Goal: Transaction & Acquisition: Purchase product/service

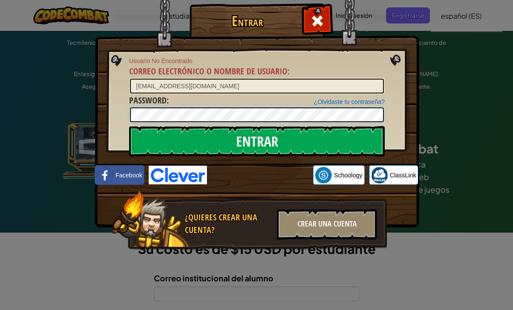
scroll to position [42, 0]
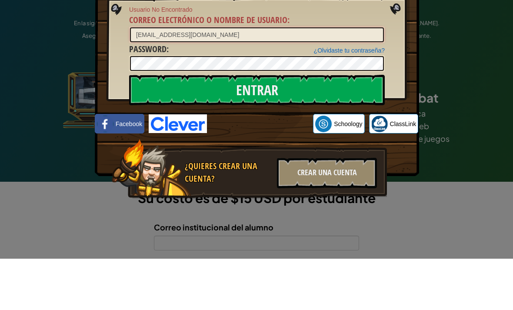
click at [268, 79] on input "[EMAIL_ADDRESS][DOMAIN_NAME]" at bounding box center [257, 86] width 254 height 15
click at [304, 126] on input "Entrar" at bounding box center [256, 141] width 255 height 30
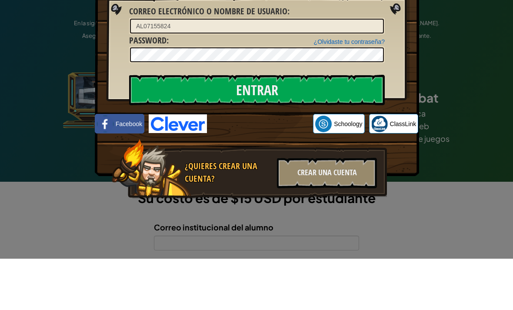
scroll to position [94, 0]
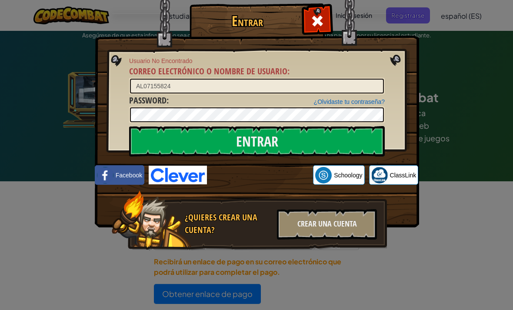
click at [272, 141] on input "Entrar" at bounding box center [256, 141] width 255 height 30
click at [256, 86] on input "AL07155824" at bounding box center [257, 86] width 254 height 15
type input "A"
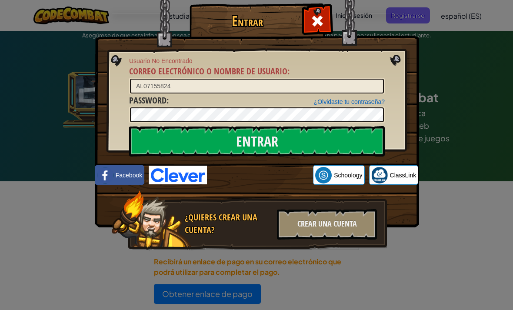
click at [301, 138] on input "Entrar" at bounding box center [256, 141] width 255 height 30
click at [245, 92] on input "AL07155824" at bounding box center [257, 86] width 254 height 15
type input "[EMAIL_ADDRESS][DOMAIN_NAME]"
click at [344, 145] on input "Entrar" at bounding box center [256, 141] width 255 height 30
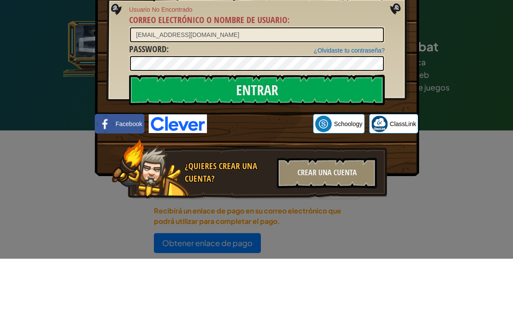
click at [288, 126] on input "Entrar" at bounding box center [256, 141] width 255 height 30
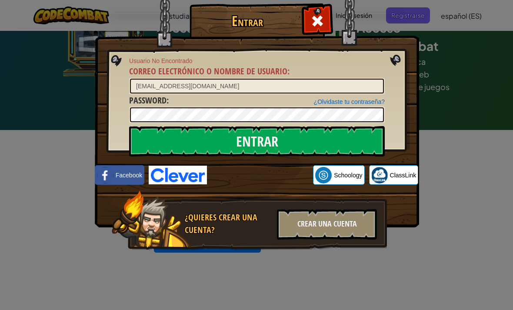
click at [246, 181] on div "Iniciar sesión con Google. Se abre en una nueva pestaña." at bounding box center [259, 175] width 97 height 19
click at [463, 108] on div "Entrar Usuario No Encontrado Correo electrónico o nombre de usuario : [EMAIL_AD…" at bounding box center [256, 155] width 513 height 310
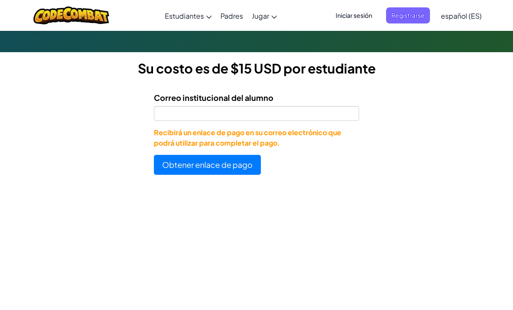
scroll to position [221, 0]
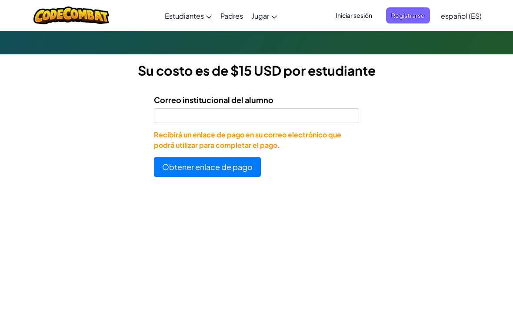
click at [287, 140] on div "Correo institucional del alumno Recibirá un enlace de pago en su correo electró…" at bounding box center [256, 121] width 205 height 57
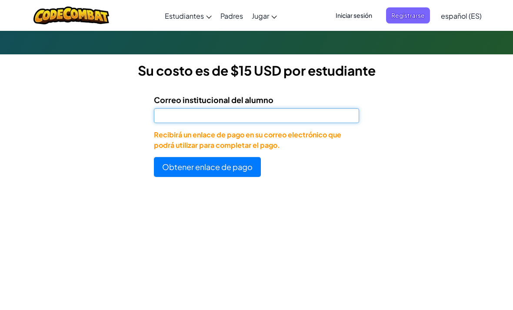
click at [305, 123] on input "Correo institucional del alumno" at bounding box center [256, 115] width 205 height 15
click at [276, 123] on input "AL07155824" at bounding box center [256, 115] width 205 height 15
type input "[EMAIL_ADDRESS][DOMAIN_NAME]"
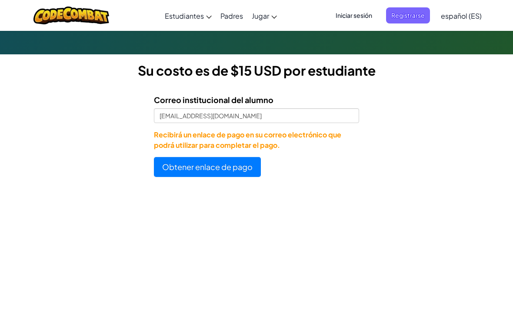
click at [244, 177] on button "Obtener enlace de pago" at bounding box center [207, 167] width 107 height 20
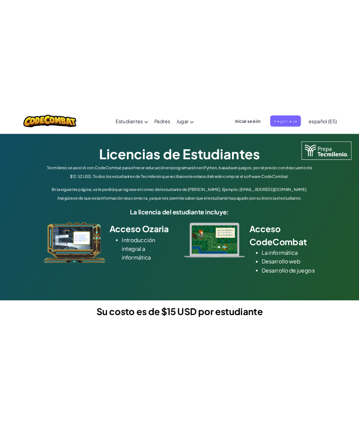
scroll to position [0, 0]
